Goal: Use online tool/utility: Use online tool/utility

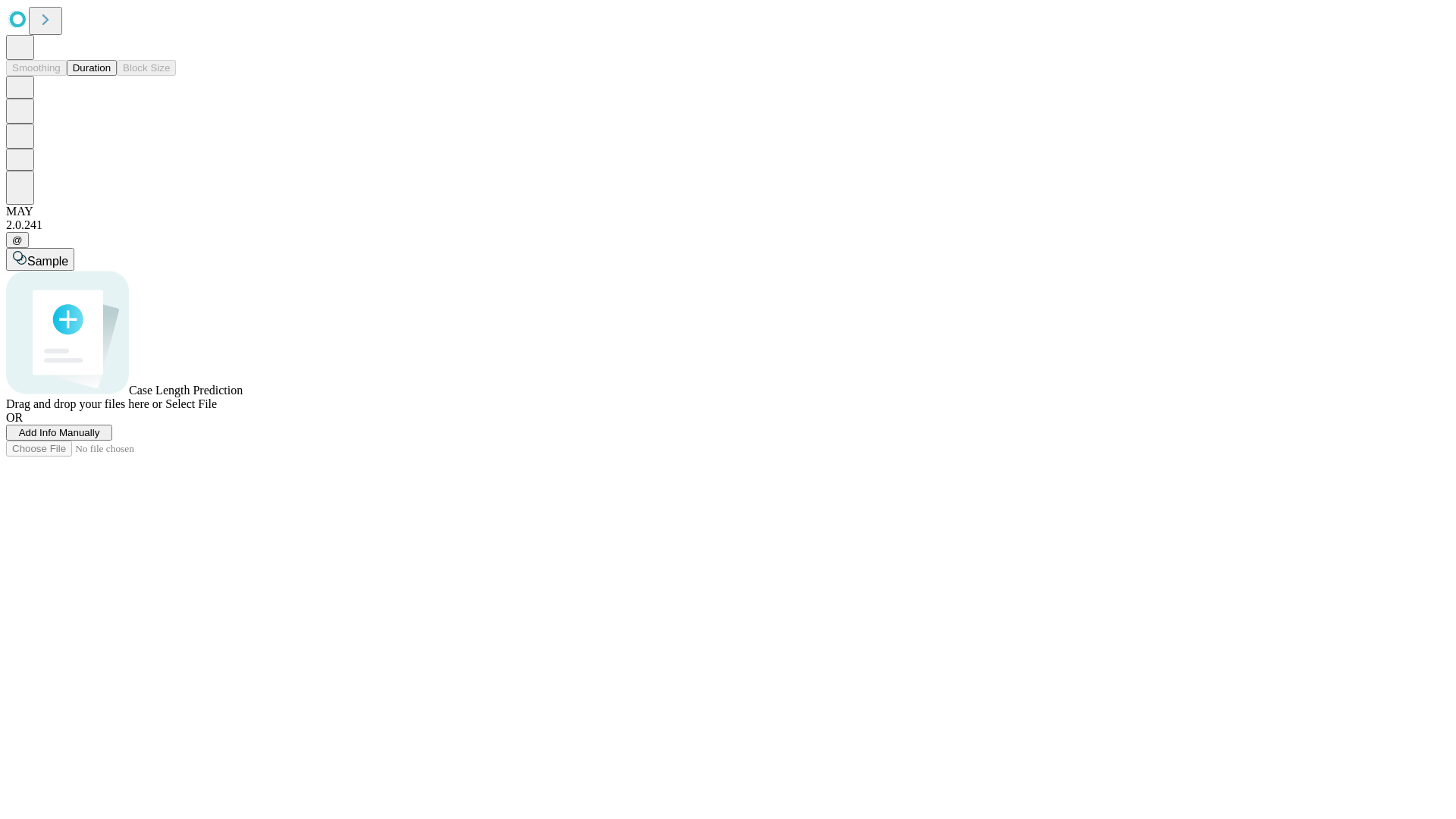
click at [111, 76] on button "Duration" at bounding box center [92, 68] width 50 height 16
click at [69, 255] on span "Sample" at bounding box center [47, 261] width 41 height 13
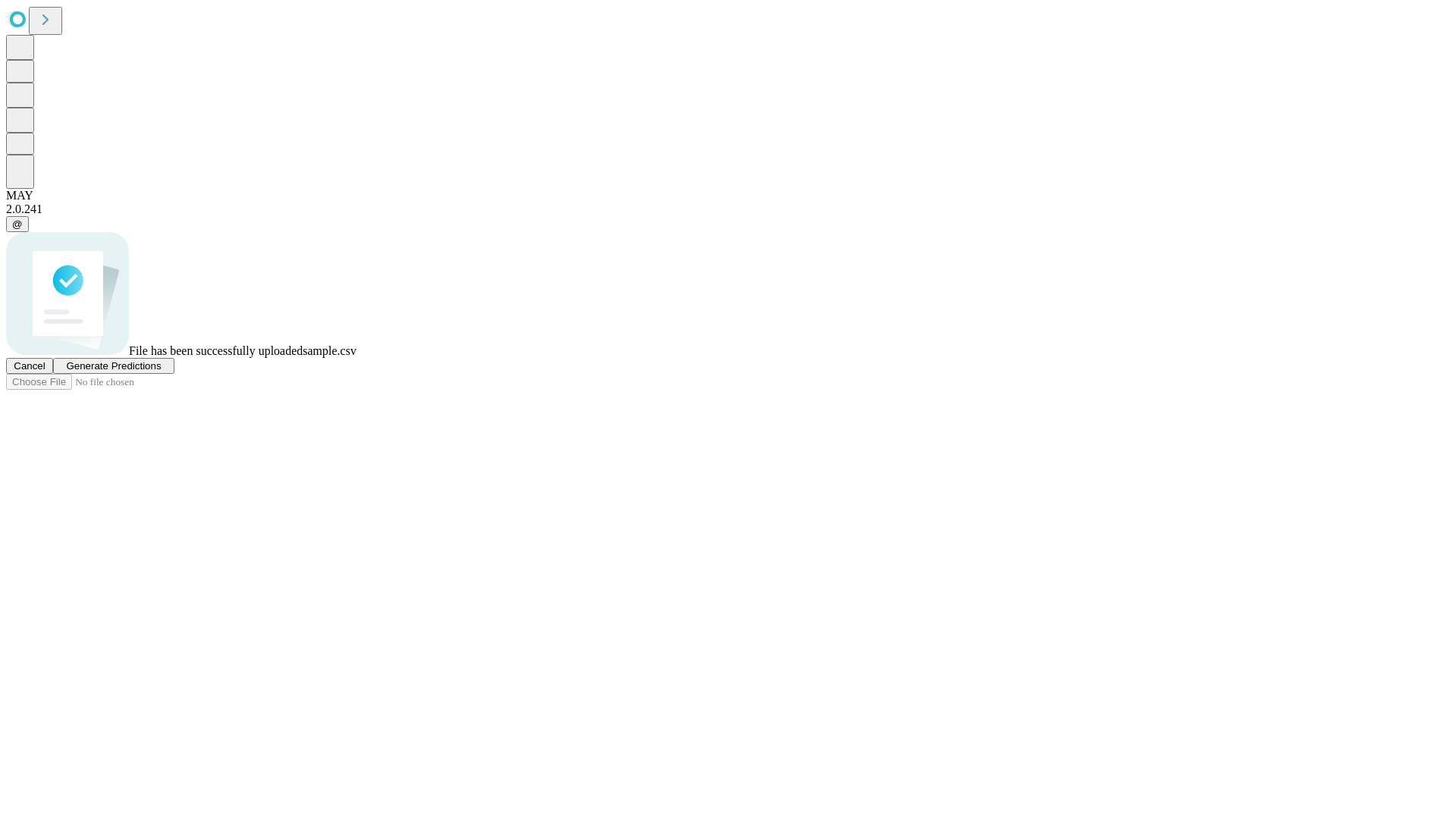
click at [160, 371] on span "Generate Predictions" at bounding box center [114, 366] width 95 height 12
